Goal: Answer question/provide support: Share knowledge or assist other users

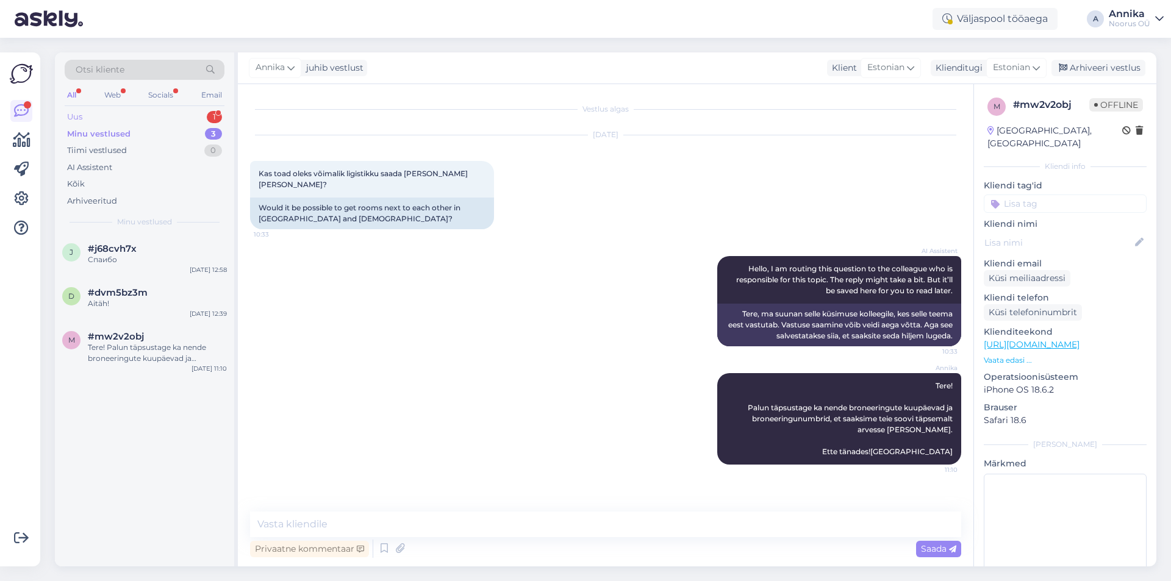
click at [152, 118] on div "Uus 1" at bounding box center [145, 117] width 160 height 17
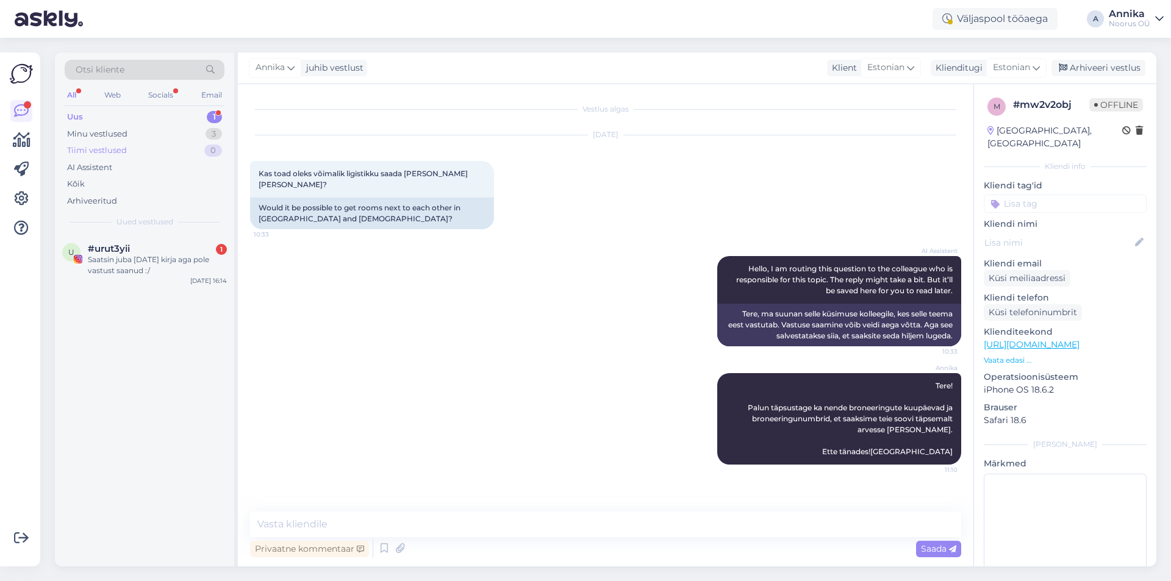
click at [171, 148] on div "Tiimi vestlused 0" at bounding box center [145, 150] width 160 height 17
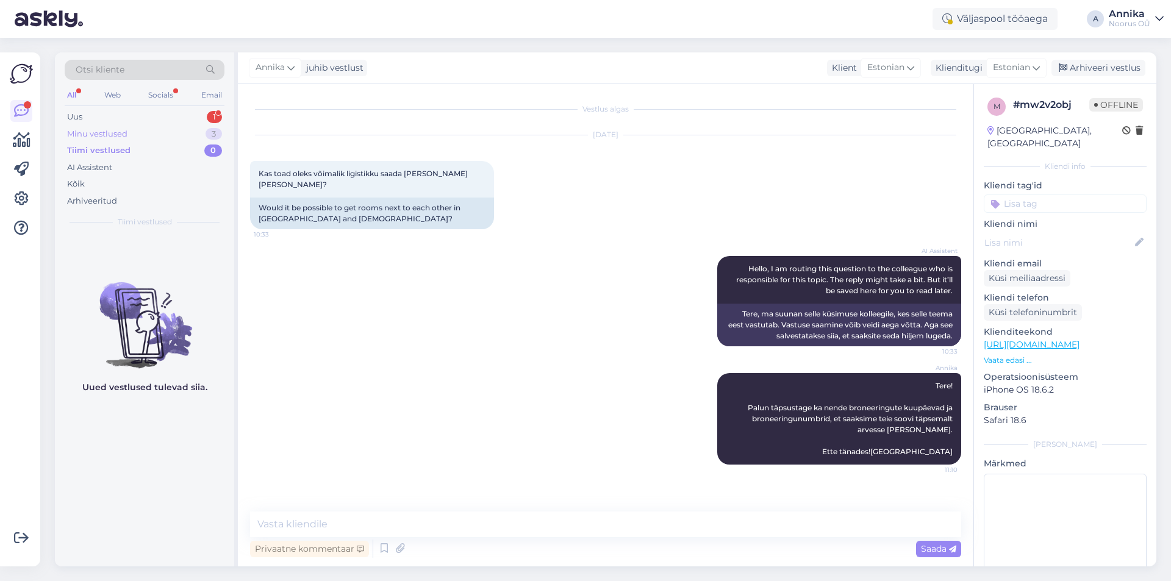
click at [171, 139] on div "Minu vestlused 3" at bounding box center [145, 134] width 160 height 17
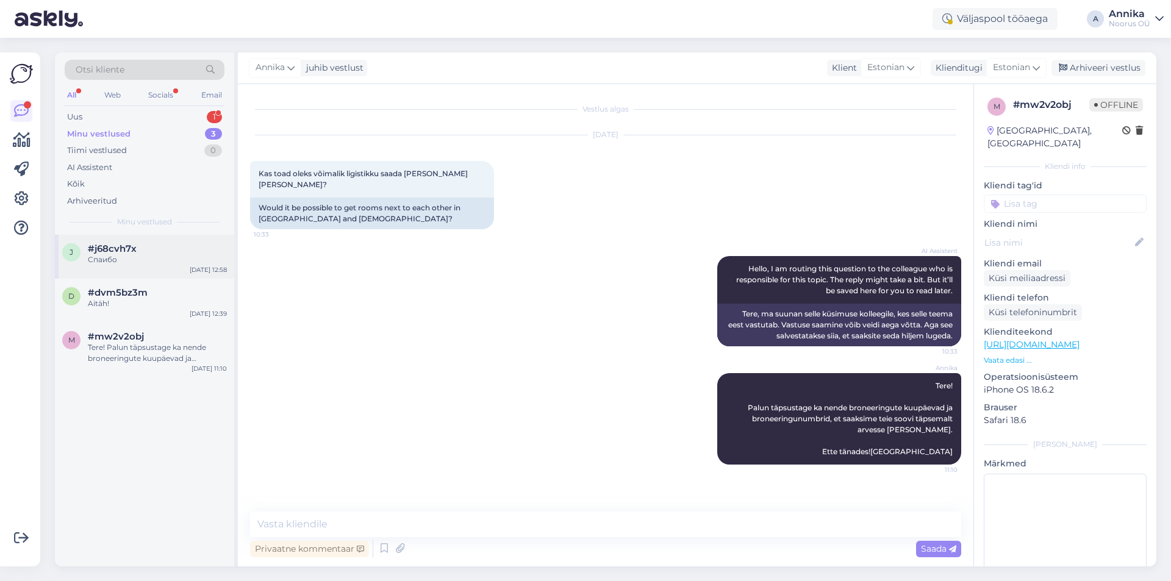
click at [143, 265] on div "j #j68cvh7x Спаибо [DATE] 12:58" at bounding box center [144, 257] width 179 height 44
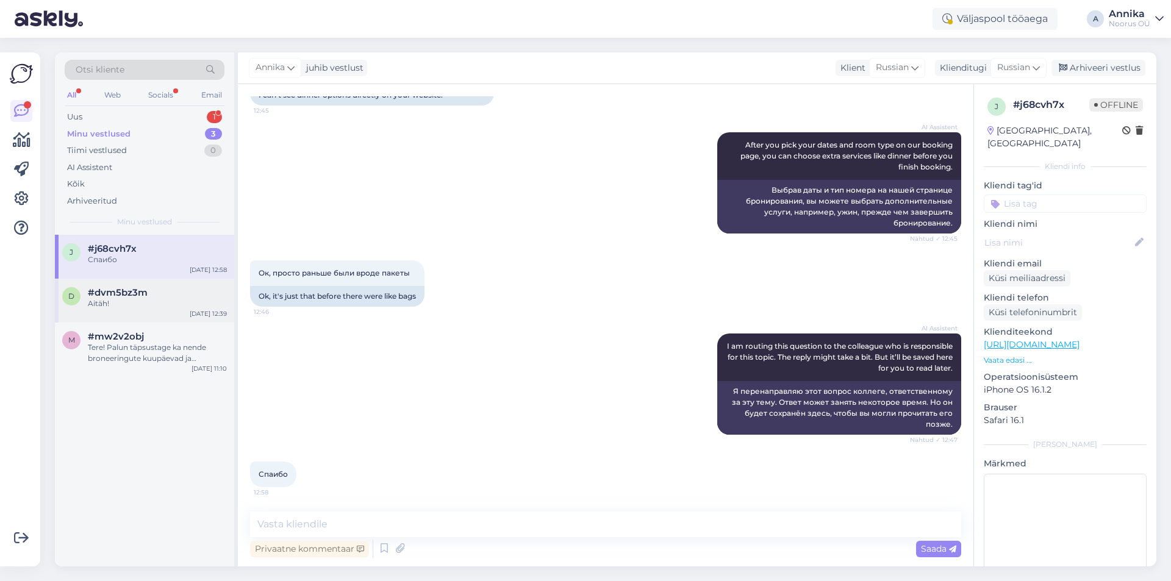
click at [149, 301] on div "Aitäh!" at bounding box center [157, 303] width 139 height 11
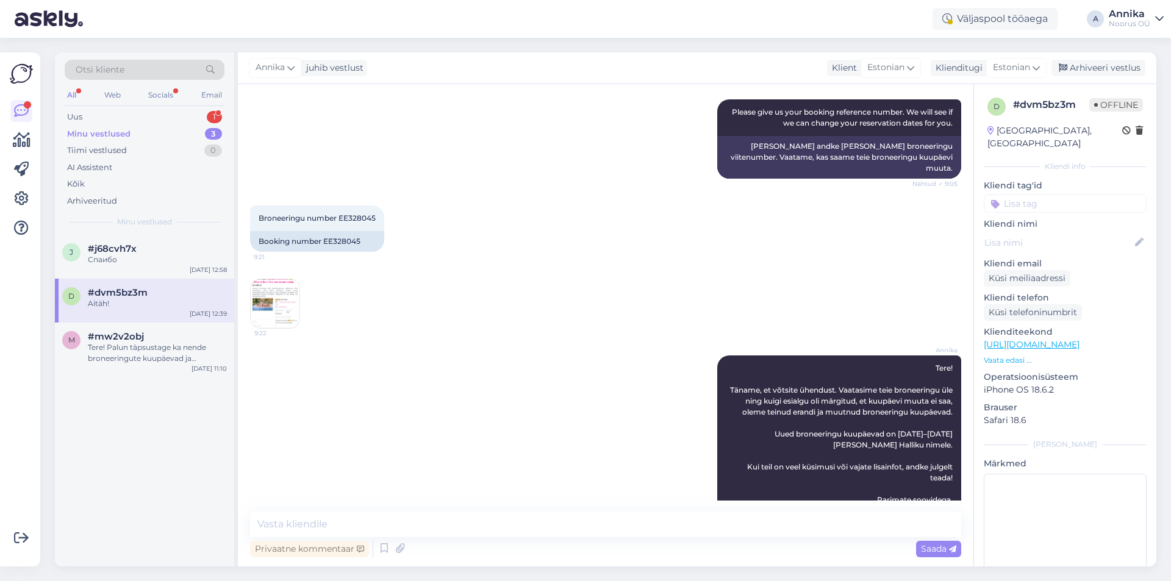
scroll to position [414, 0]
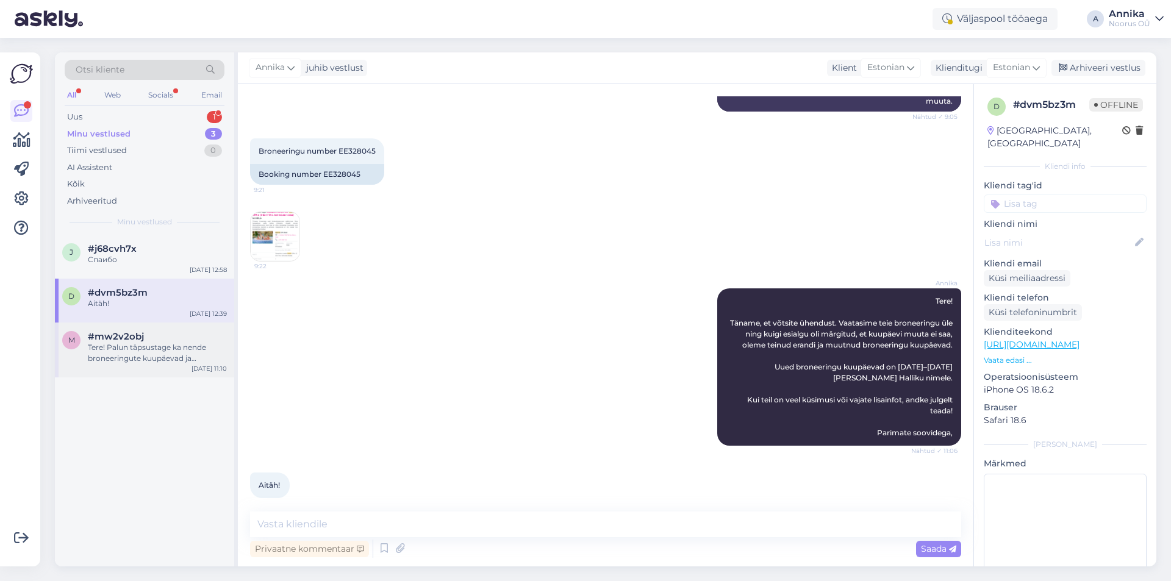
click at [149, 341] on div "#mw2v2obj" at bounding box center [157, 336] width 139 height 11
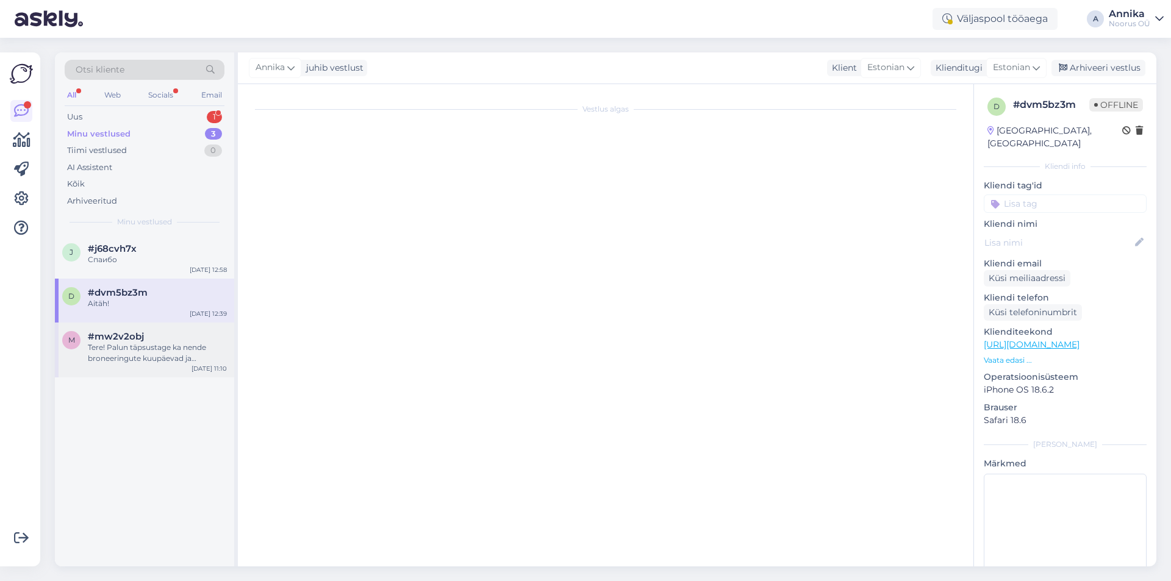
scroll to position [0, 0]
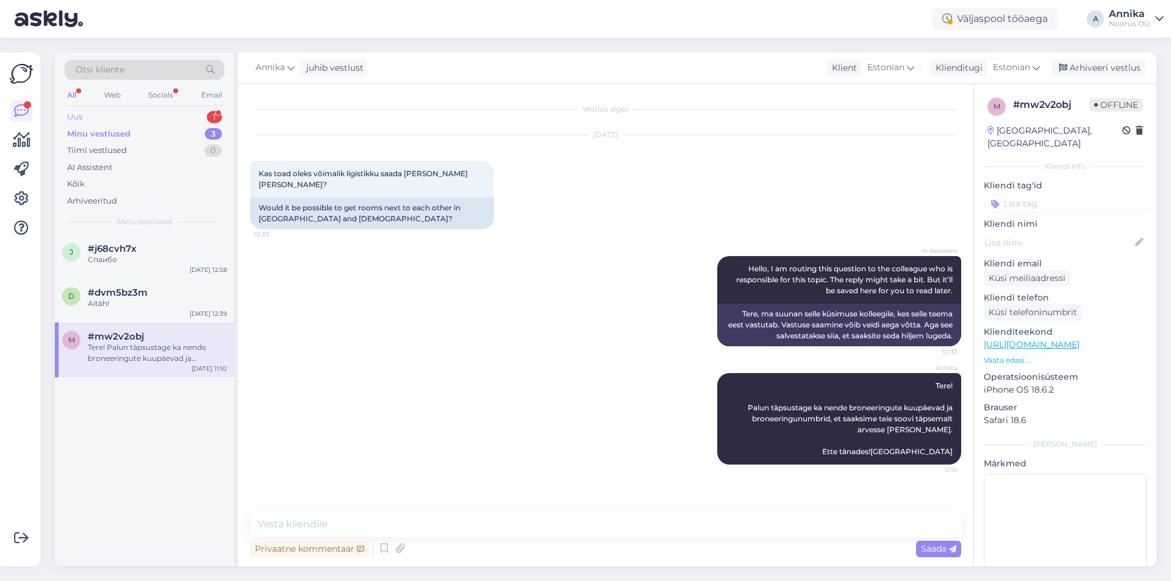
click at [193, 119] on div "Uus 1" at bounding box center [145, 117] width 160 height 17
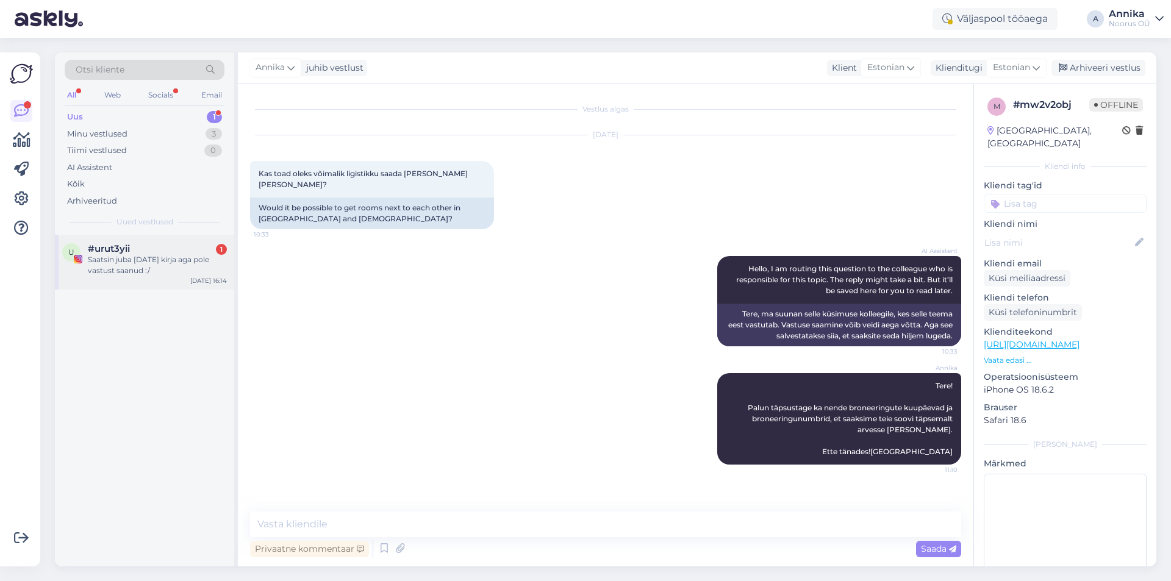
click at [182, 267] on div "Saatsin juba [DATE] kirja aga pole vastust saanud :/" at bounding box center [157, 265] width 139 height 22
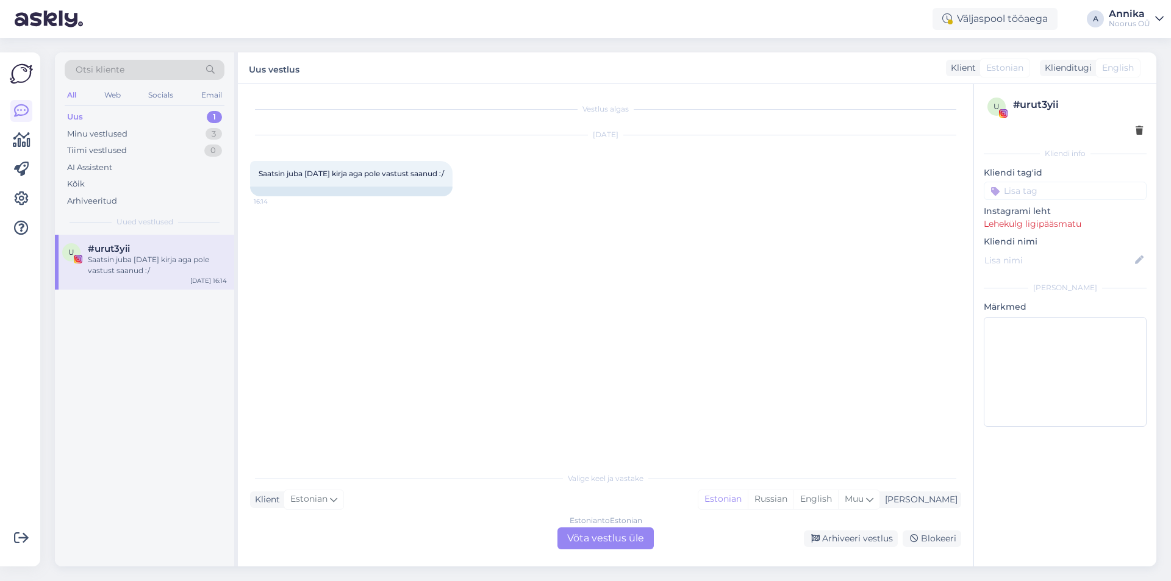
click at [626, 532] on div "Estonian to Estonian Võta vestlus üle" at bounding box center [605, 538] width 96 height 22
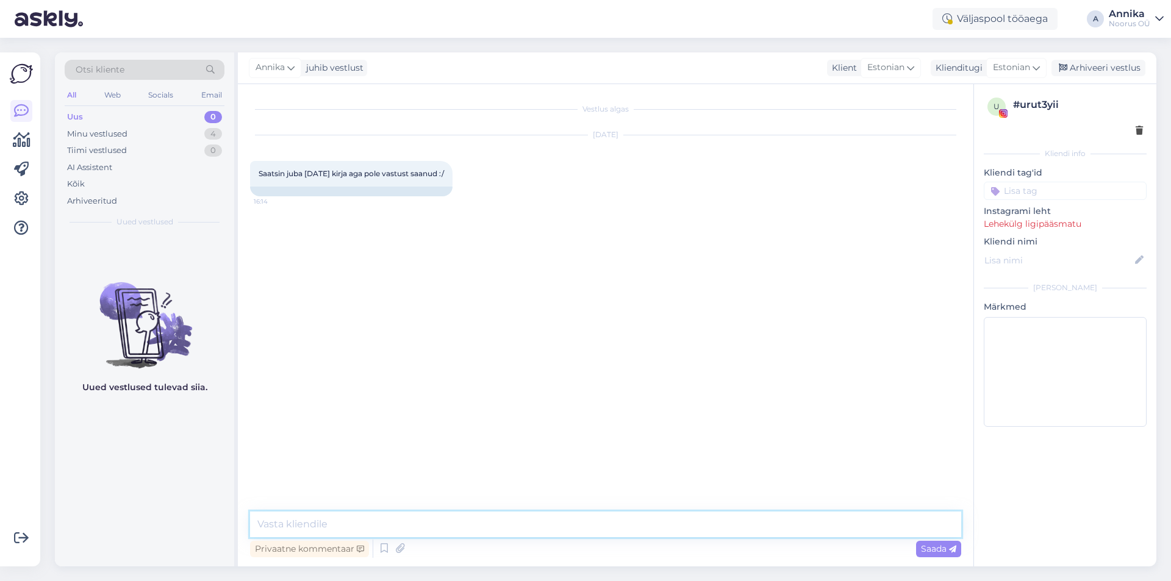
click at [439, 521] on textarea at bounding box center [605, 525] width 711 height 26
click at [384, 549] on icon at bounding box center [384, 549] width 15 height 18
click at [942, 545] on span "Saada" at bounding box center [938, 548] width 35 height 11
click at [413, 522] on textarea "To enrich screen reader interactions, please activate Accessibility in Grammarl…" at bounding box center [605, 525] width 711 height 26
click at [388, 552] on icon at bounding box center [384, 549] width 15 height 18
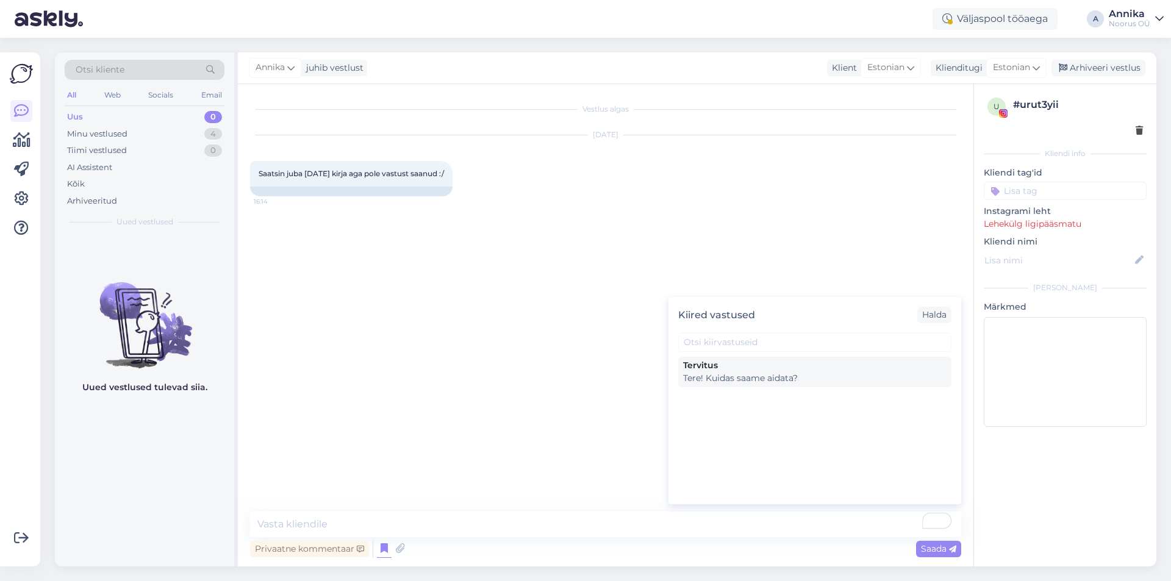
click at [730, 377] on div "Tere! Kuidas saame aidata?" at bounding box center [814, 378] width 263 height 13
type textarea "Tere! Kuidas saame aidata?"
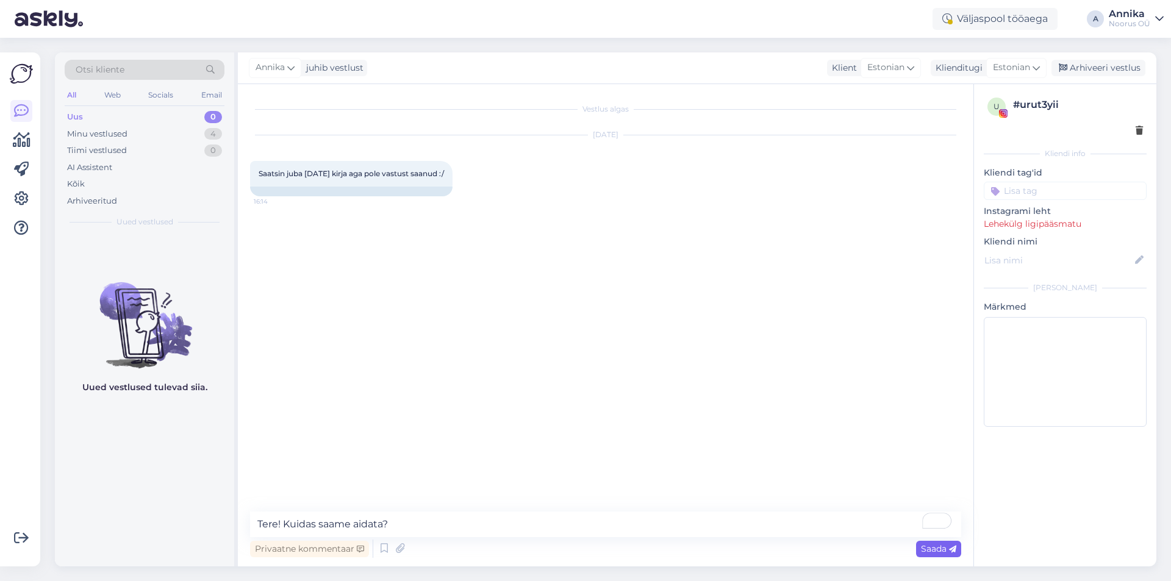
click at [946, 550] on span "Saada" at bounding box center [938, 548] width 35 height 11
click at [949, 550] on icon at bounding box center [952, 549] width 7 height 7
click at [432, 526] on textarea "Tere! Kuidas saame aidata?" at bounding box center [605, 525] width 711 height 26
click at [933, 546] on span "Saada" at bounding box center [938, 548] width 35 height 11
click at [23, 83] on img at bounding box center [21, 73] width 23 height 23
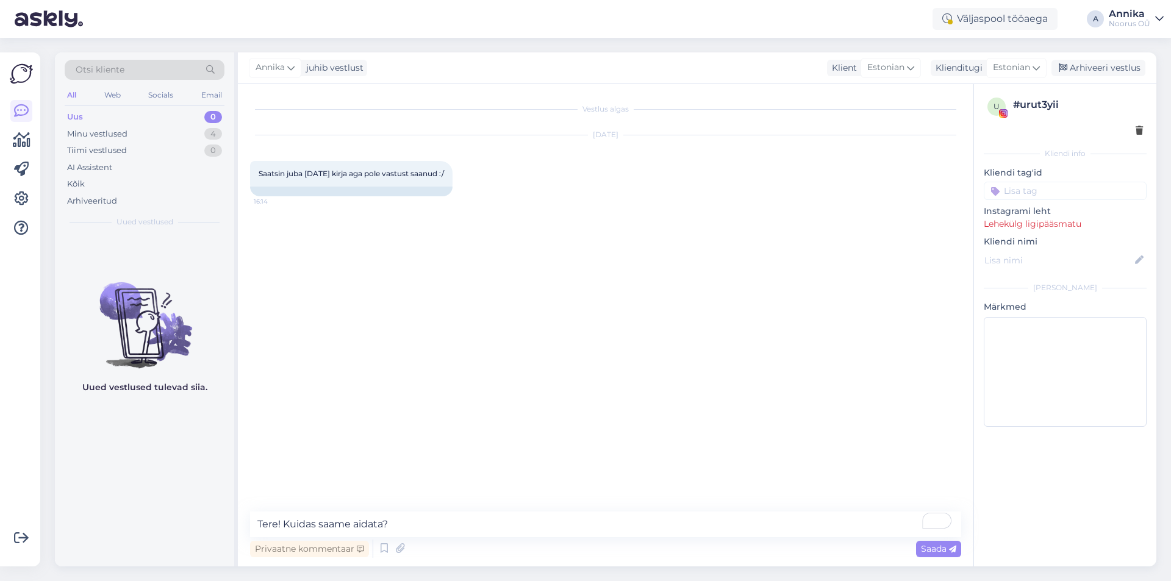
click at [23, 78] on img at bounding box center [21, 73] width 23 height 23
